Goal: Task Accomplishment & Management: Manage account settings

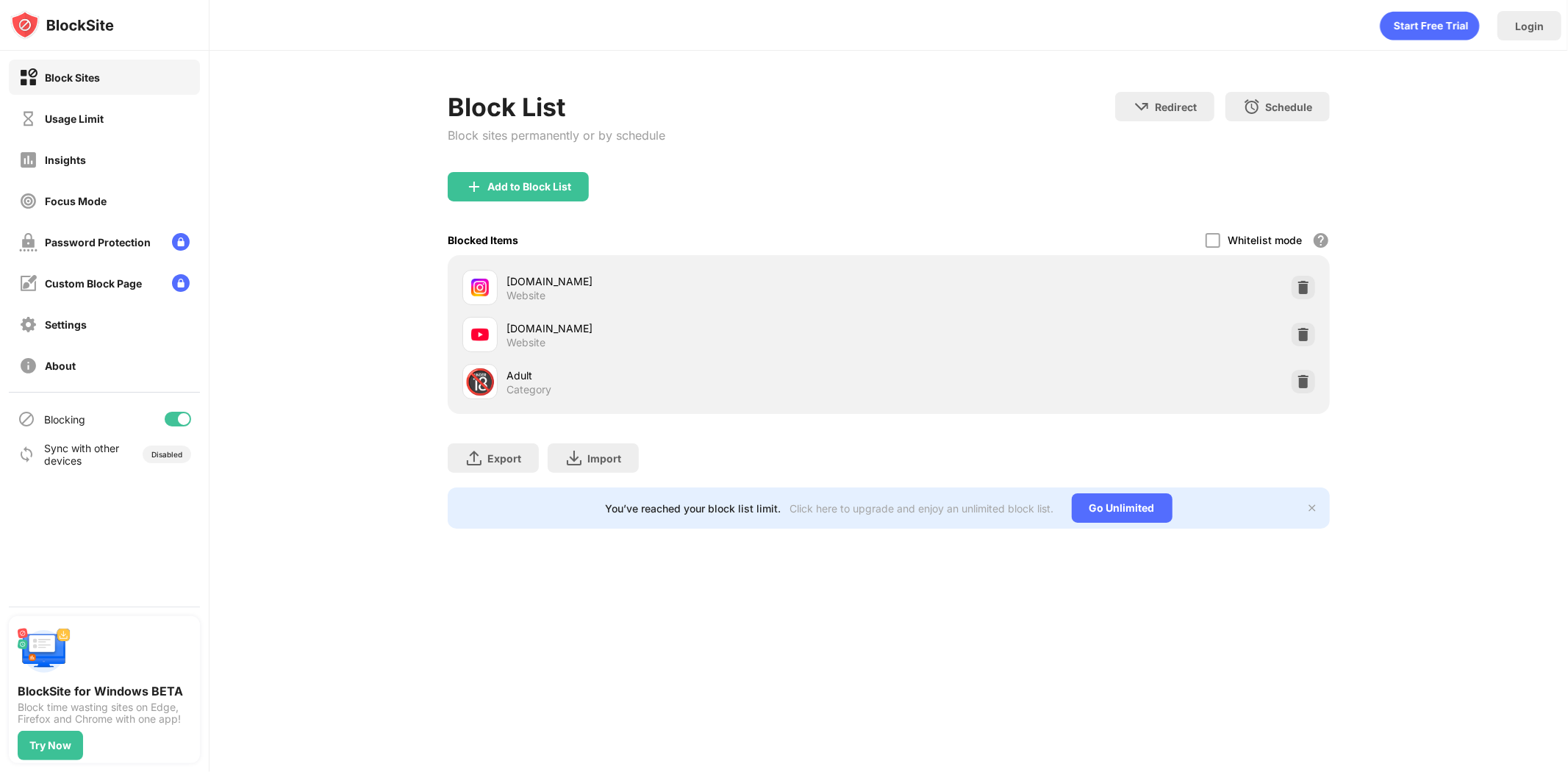
click at [166, 416] on div at bounding box center [177, 418] width 26 height 14
click at [171, 416] on div at bounding box center [172, 419] width 12 height 12
